Goal: Task Accomplishment & Management: Complete application form

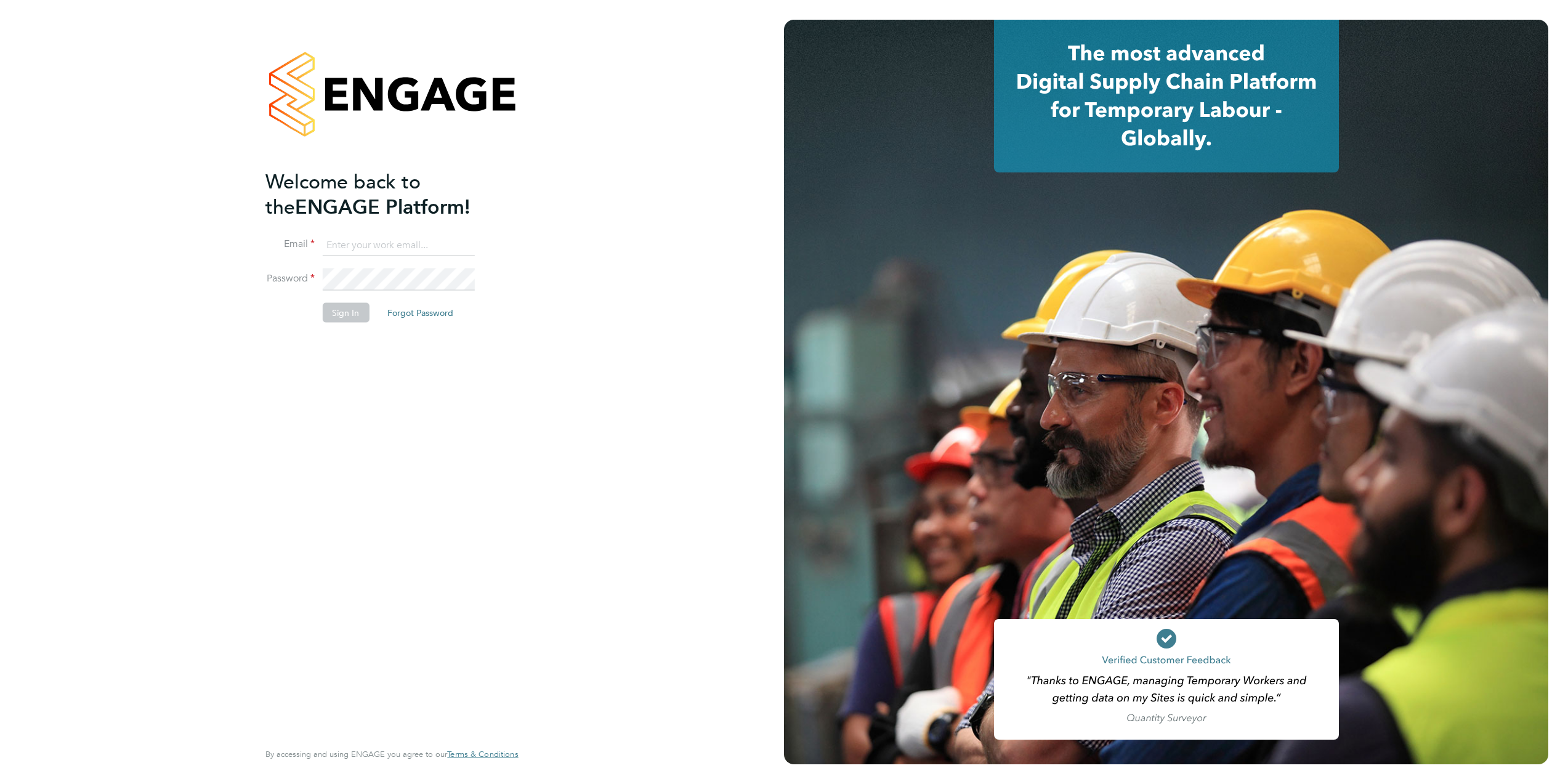
type input "ldurrant43@googlemail.com"
click at [309, 355] on div "Welcome back to the ENGAGE Platform! Email ldurrant43@googlemail.com Password S…" at bounding box center [385, 453] width 240 height 569
click at [343, 311] on button "Sign In" at bounding box center [345, 312] width 46 height 20
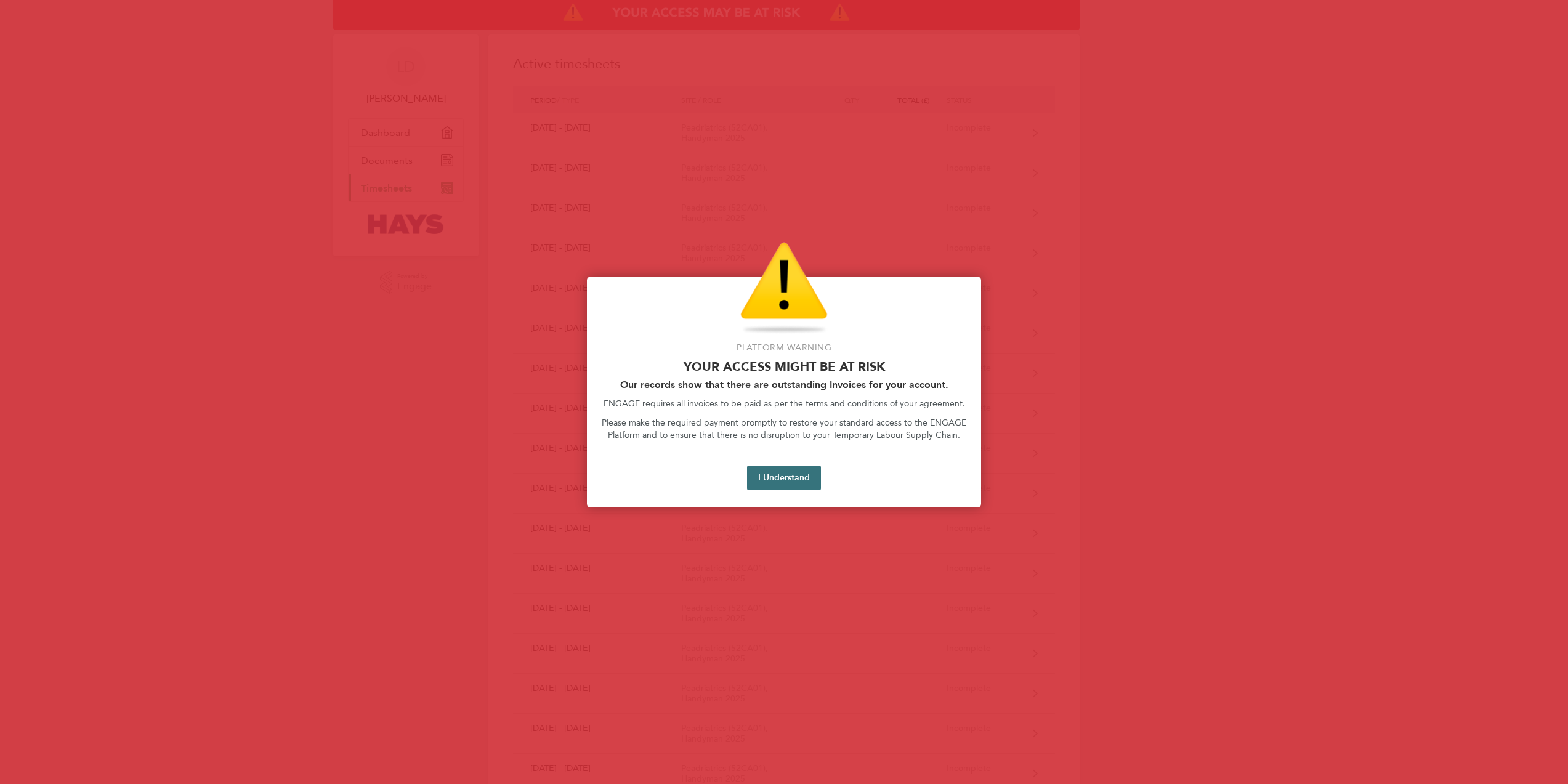
click at [797, 477] on button "I Understand" at bounding box center [784, 478] width 74 height 25
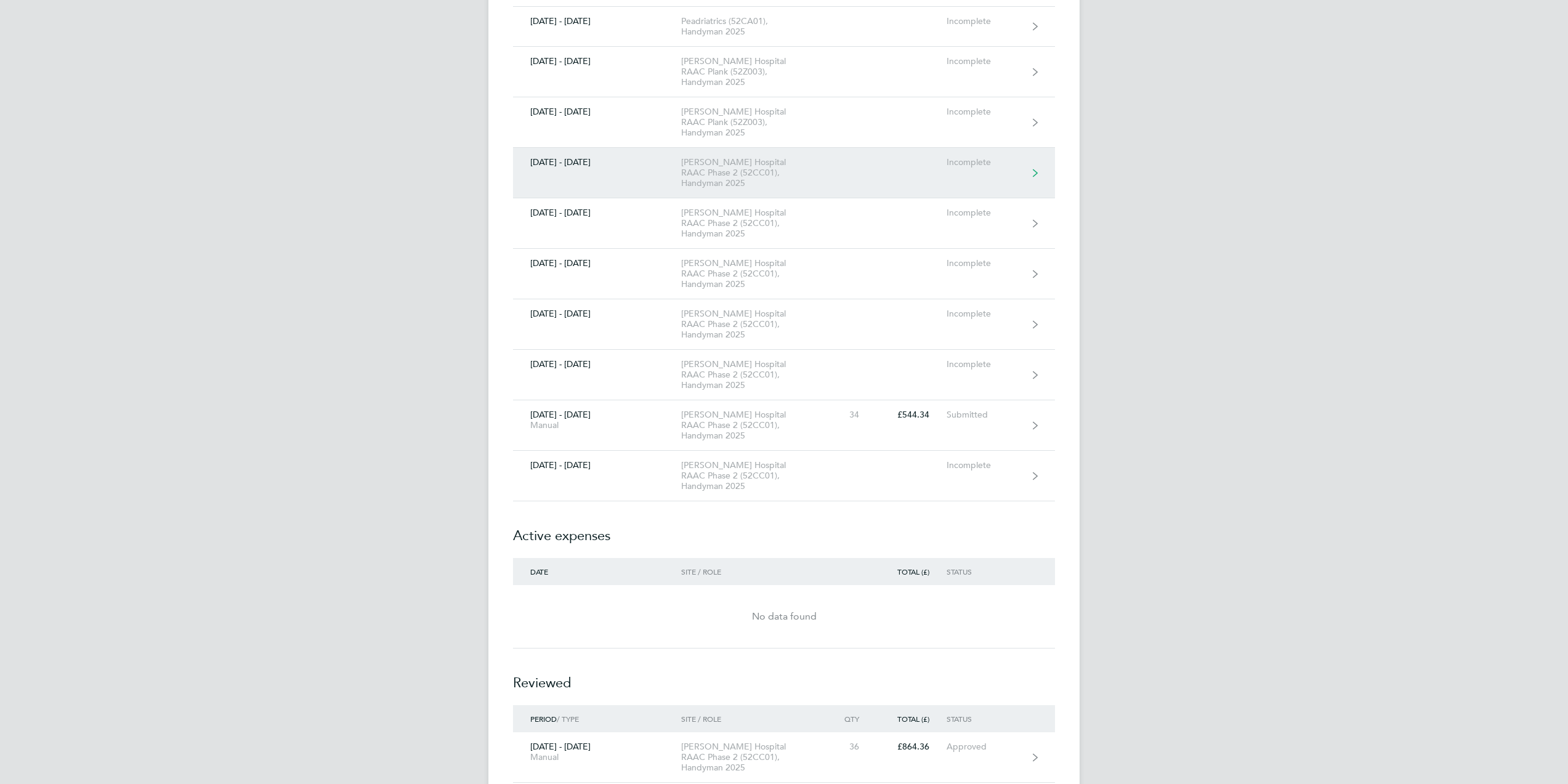
scroll to position [2585, 0]
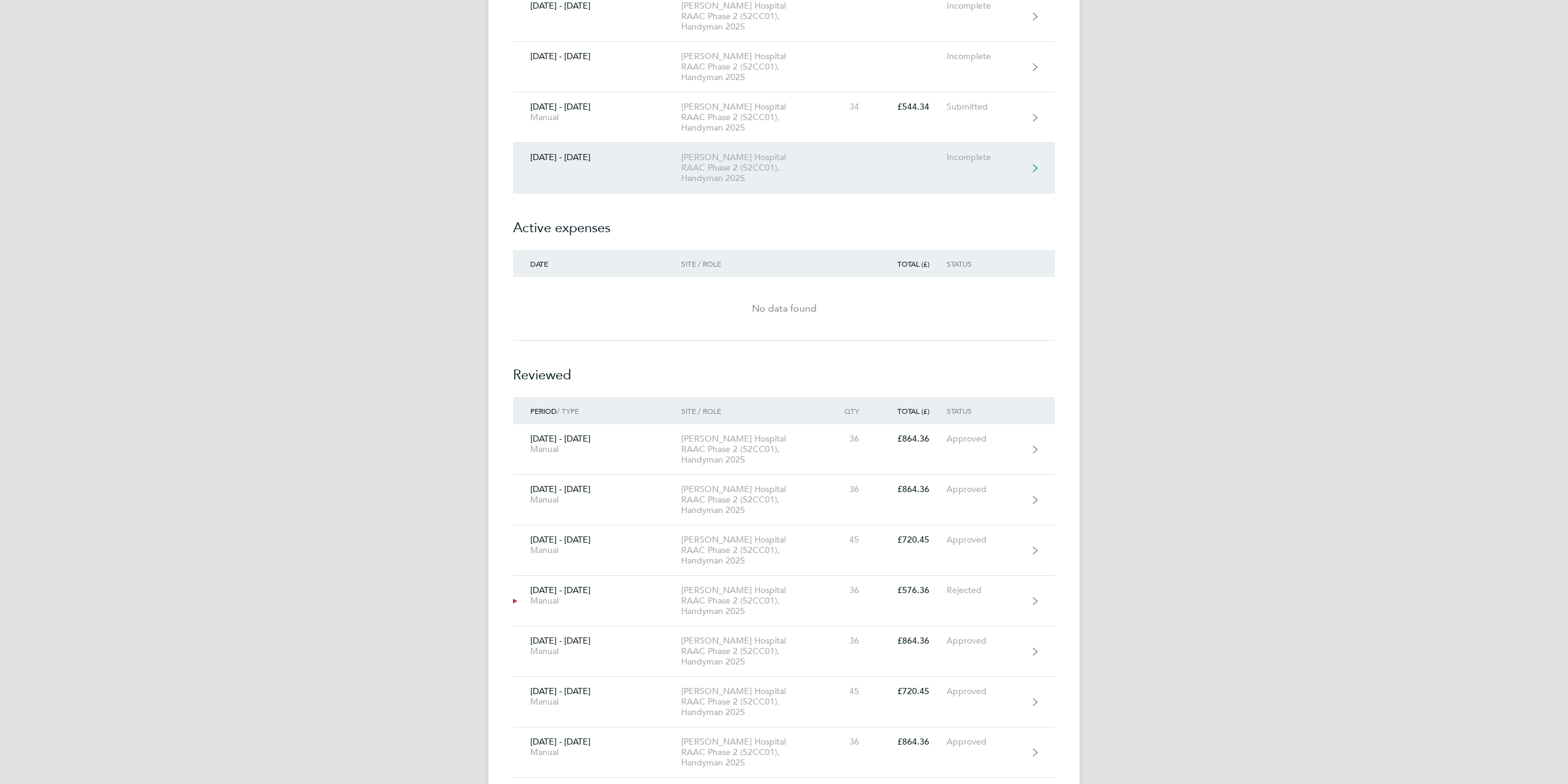
click at [810, 152] on div "[PERSON_NAME] Hospital RAAC Phase 2 (52CC01), Handyman 2025" at bounding box center [752, 168] width 141 height 32
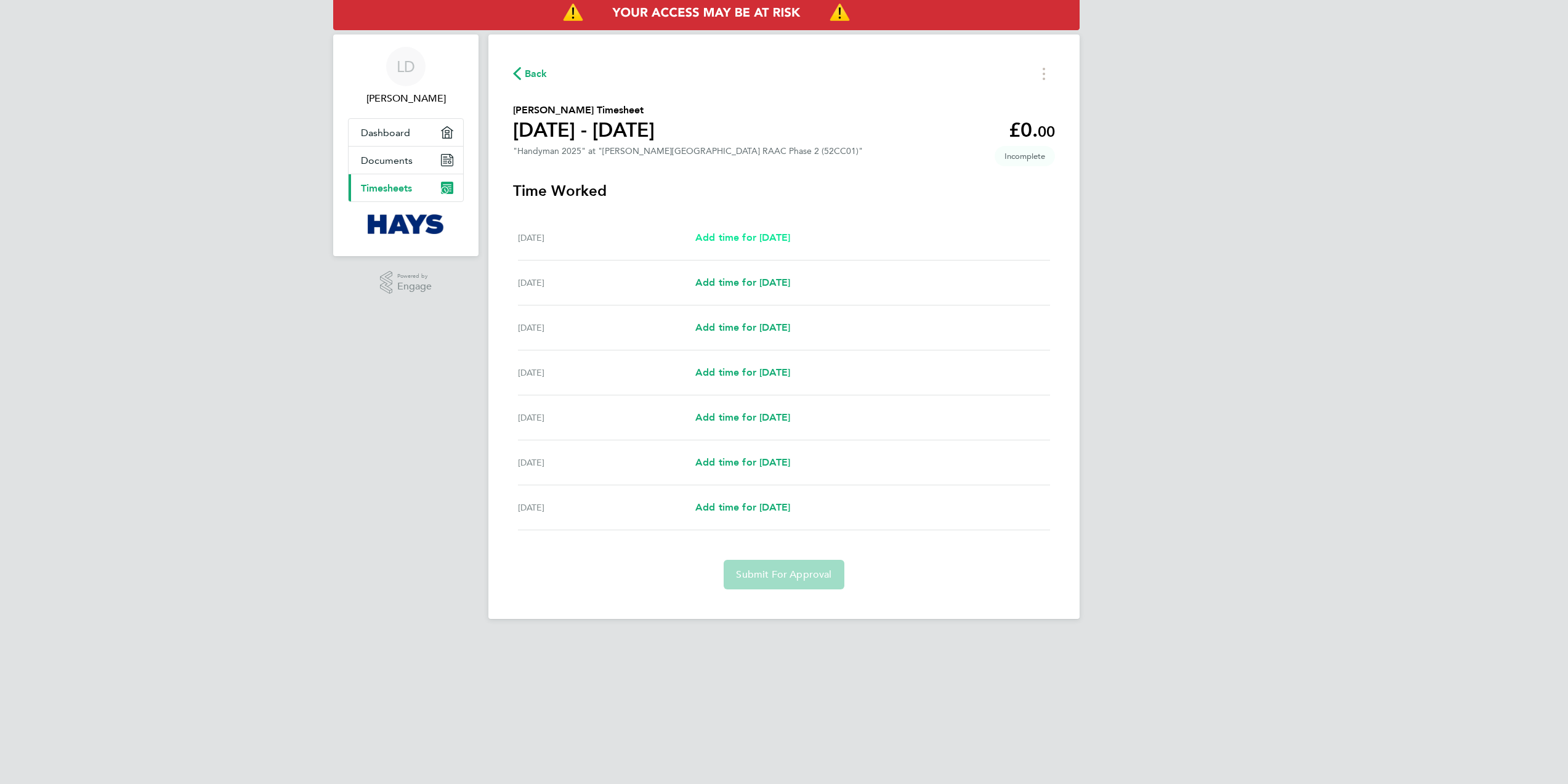
click at [746, 241] on span "Add time for [DATE]" at bounding box center [743, 237] width 95 height 12
select select "30"
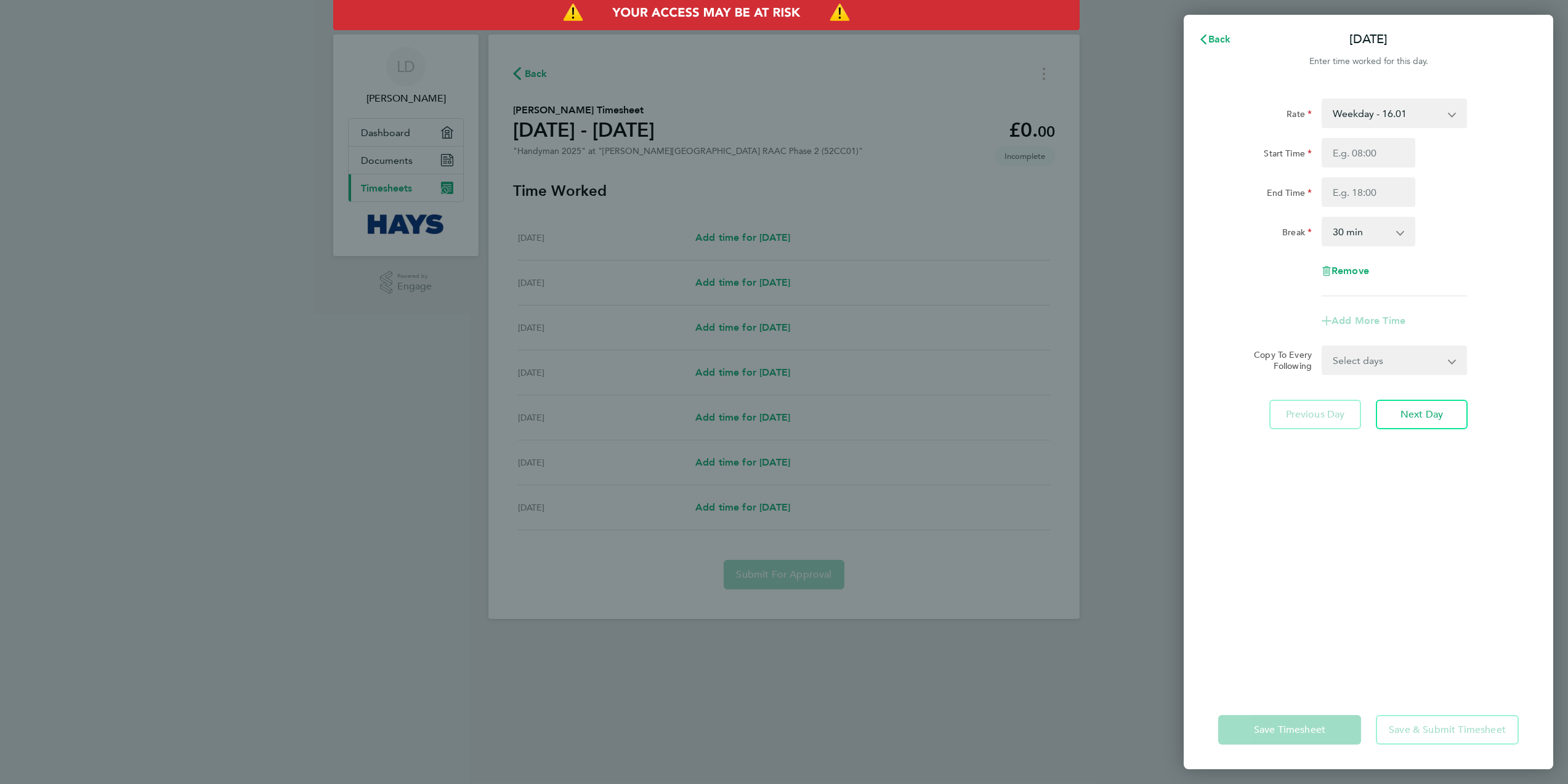
click at [1347, 117] on select "Weekday - 16.01 Weekday OT 45H+ - 24.01 [DATE] first 4h - 24.01 Nights - 24.01" at bounding box center [1387, 113] width 128 height 27
click at [1142, 95] on div "Back [DATE] Enter time worked for this day. Rate Weekday - 16.01 Weekday OT 45H…" at bounding box center [784, 392] width 1568 height 784
click at [1126, 98] on div "Back [DATE] Enter time worked for this day. Rate Weekday - 16.01 Weekday OT 45H…" at bounding box center [784, 392] width 1568 height 784
click at [1211, 44] on span "Back" at bounding box center [1219, 39] width 22 height 12
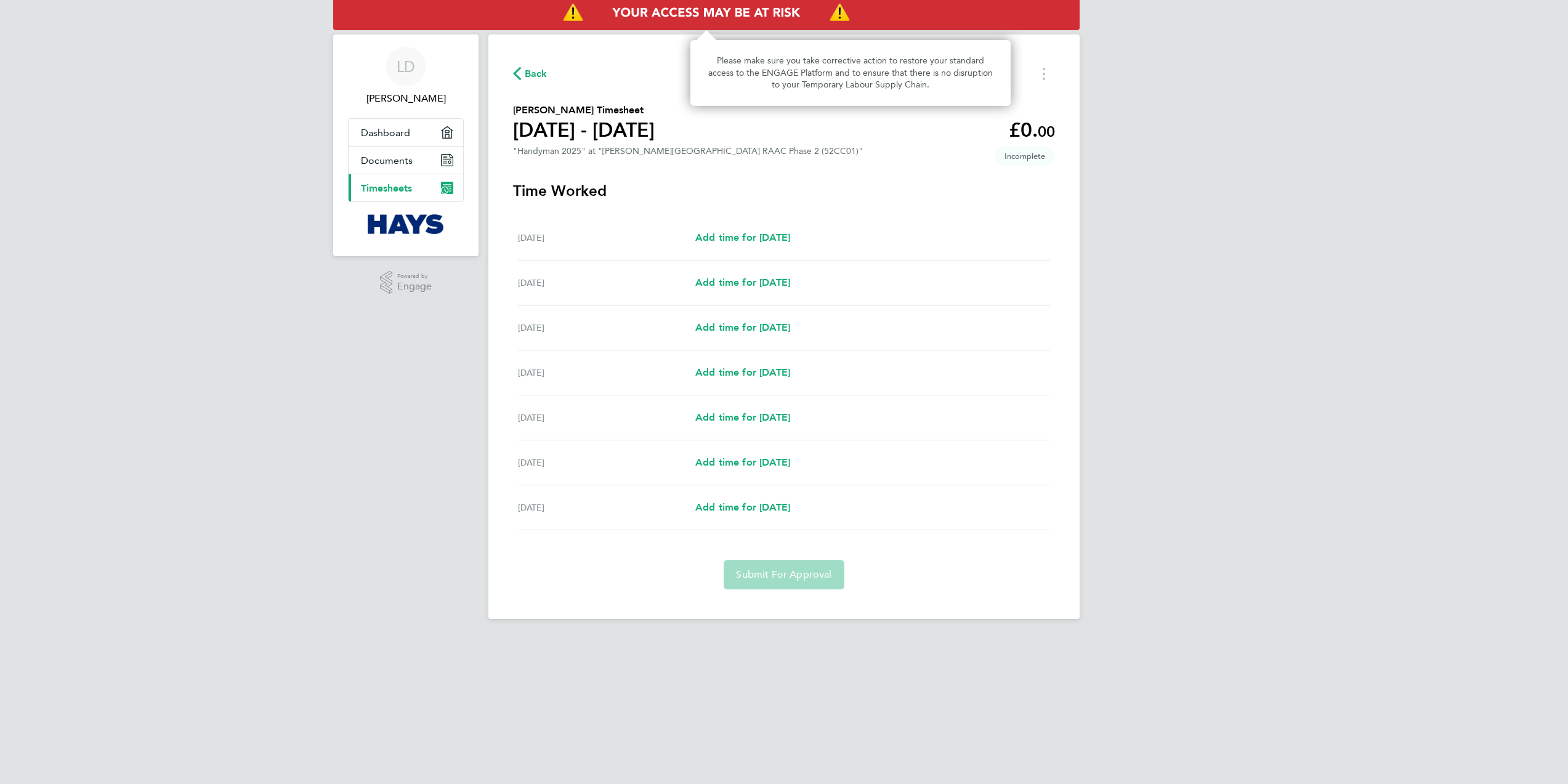
click at [734, 15] on img "Access At Risk" at bounding box center [706, 13] width 746 height 35
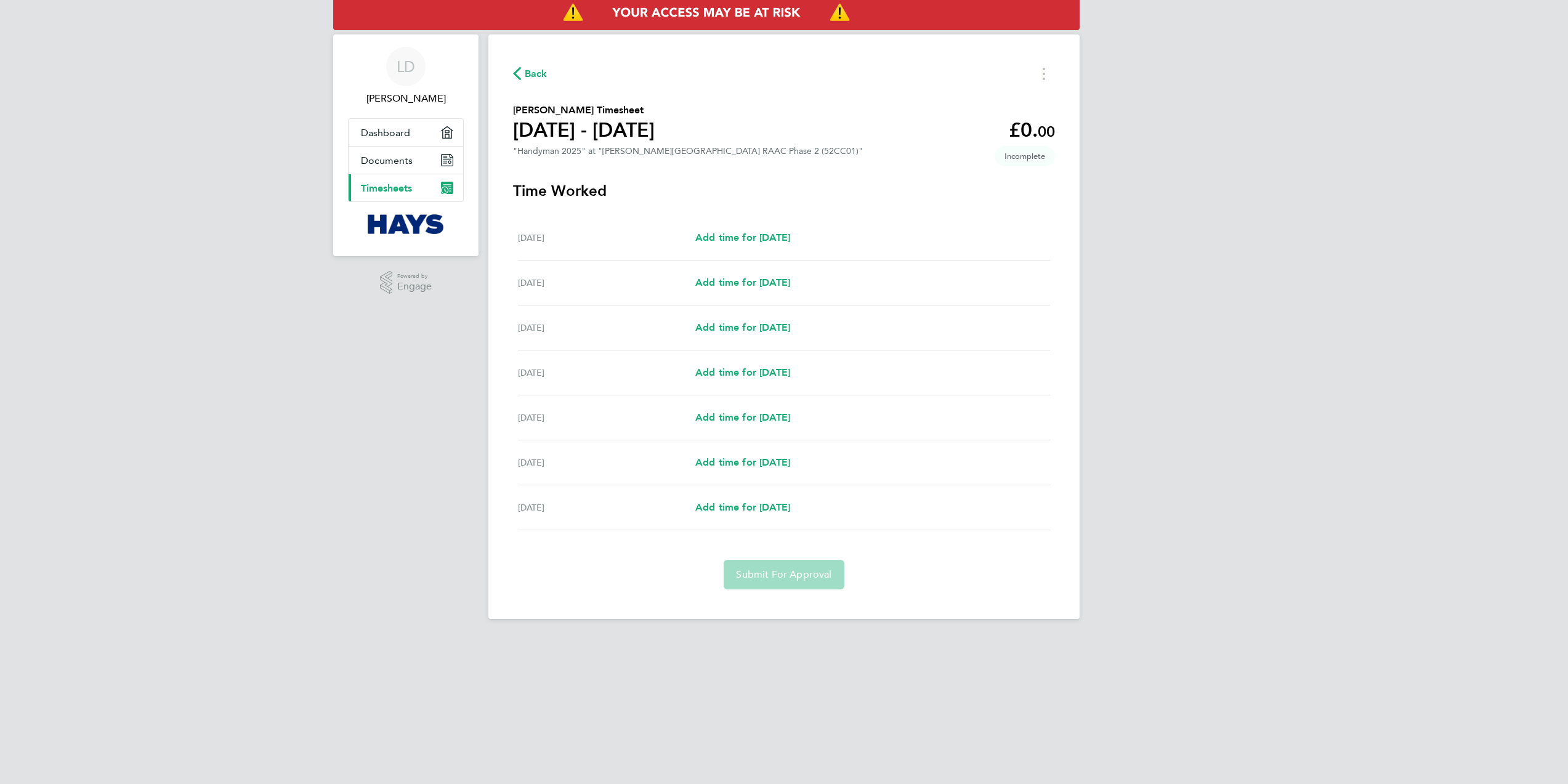
click at [1492, 202] on div "[PERSON_NAME] Applications: Dashboard Documents Current page: Timesheets .st0{f…" at bounding box center [784, 319] width 1568 height 638
click at [520, 74] on icon "button" at bounding box center [517, 74] width 8 height 13
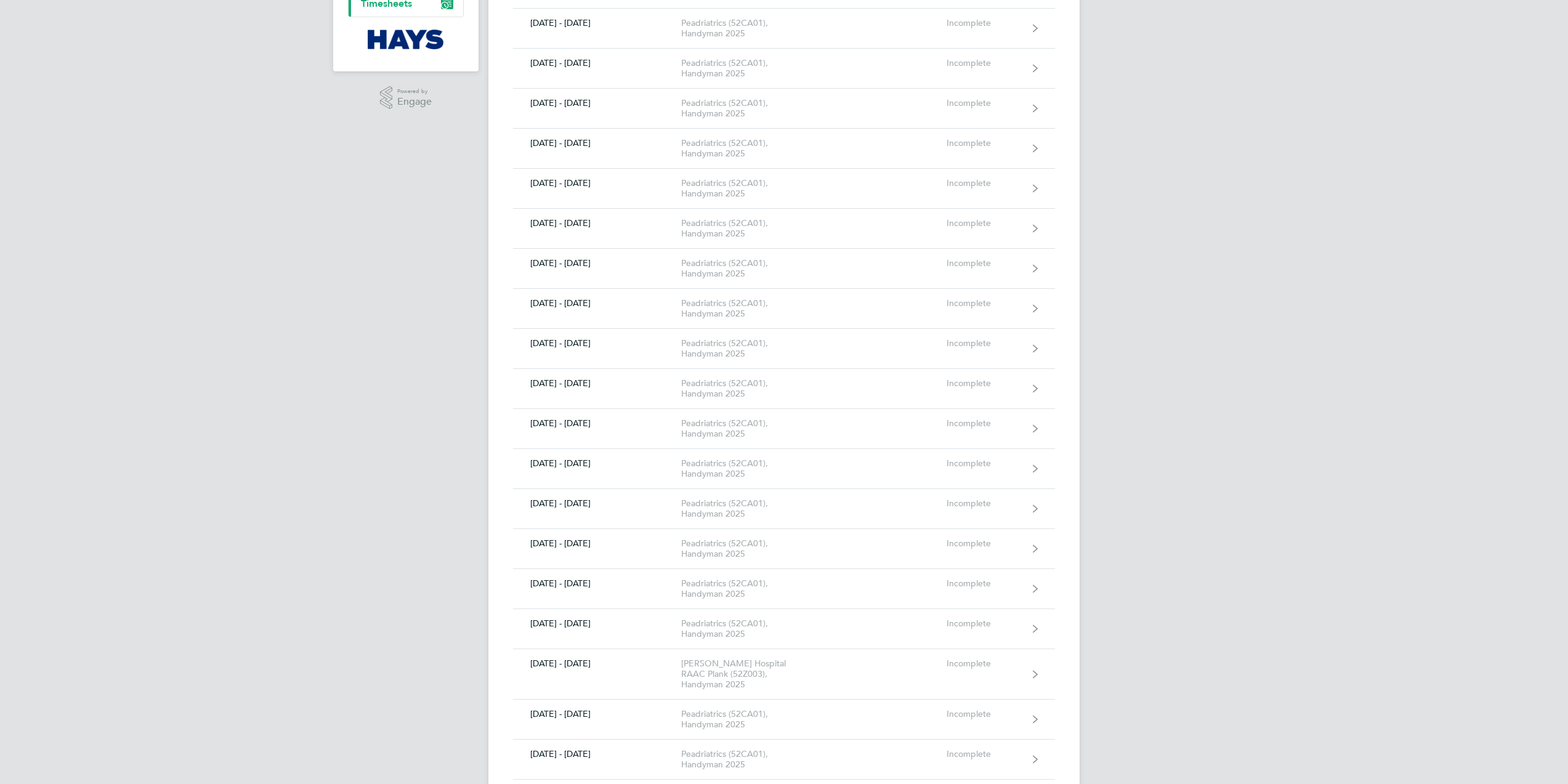
scroll to position [61, 0]
